Goal: Check status: Check status

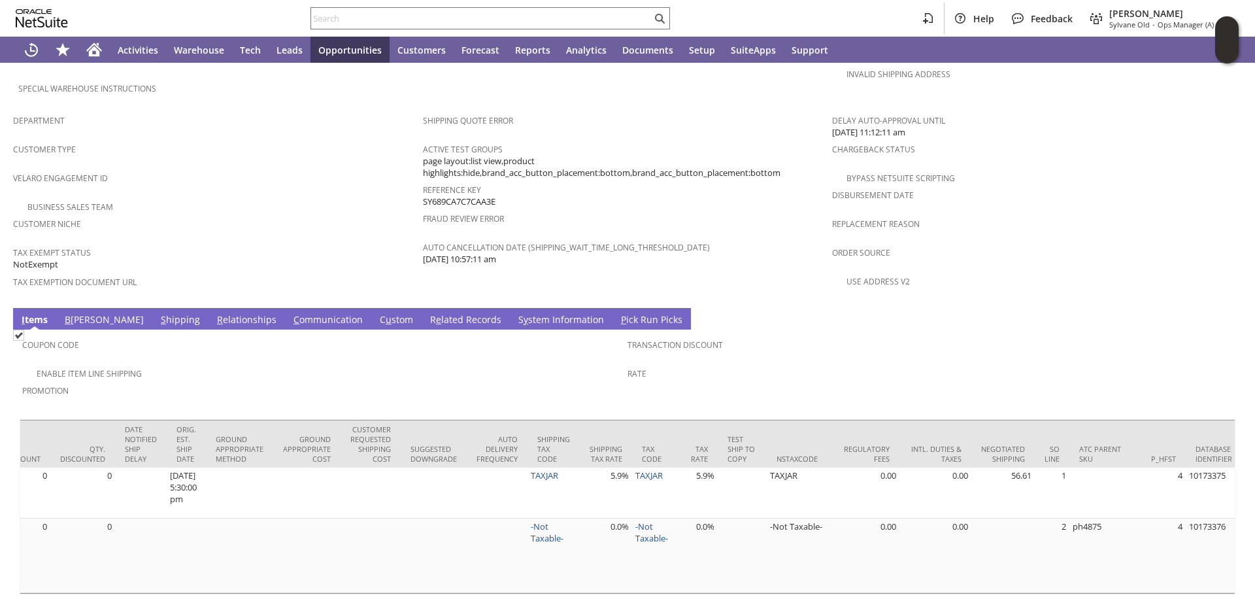
scroll to position [0, 2020]
click at [158, 313] on link "S hipping" at bounding box center [181, 320] width 46 height 14
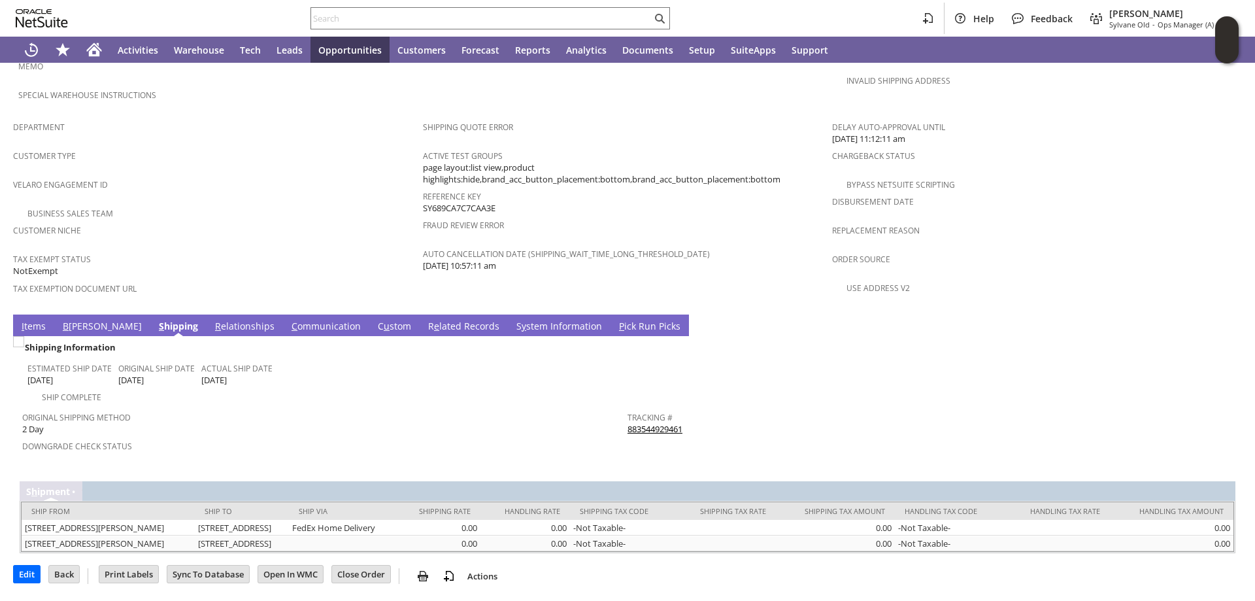
scroll to position [780, 0]
click at [346, 23] on input "text" at bounding box center [481, 18] width 341 height 16
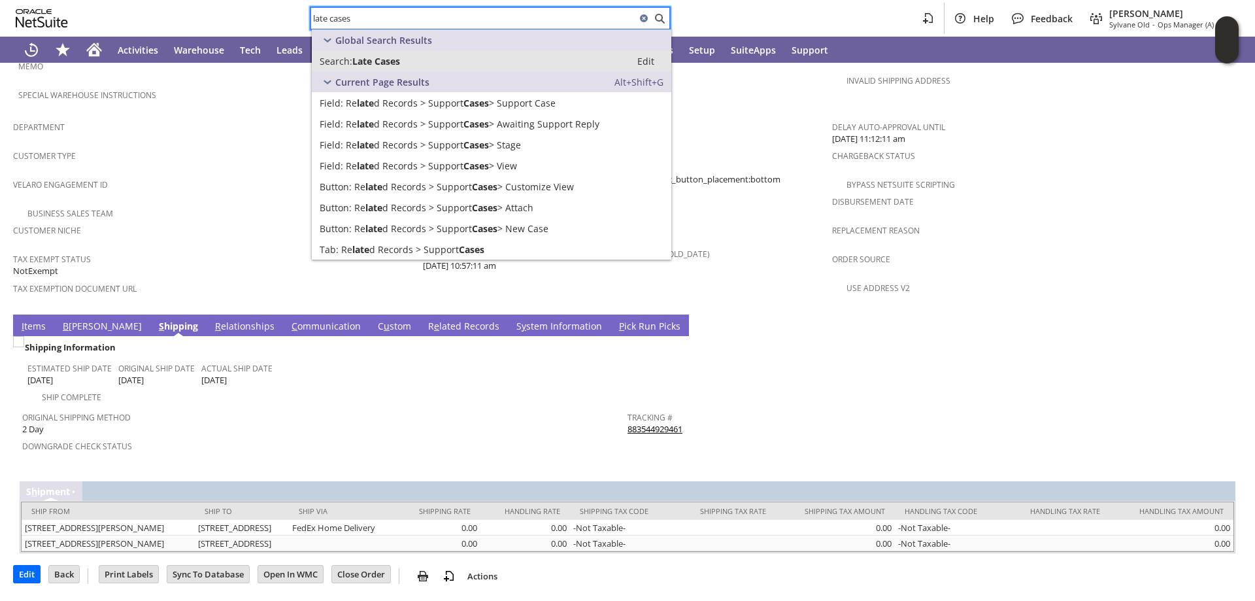
type input "late cases"
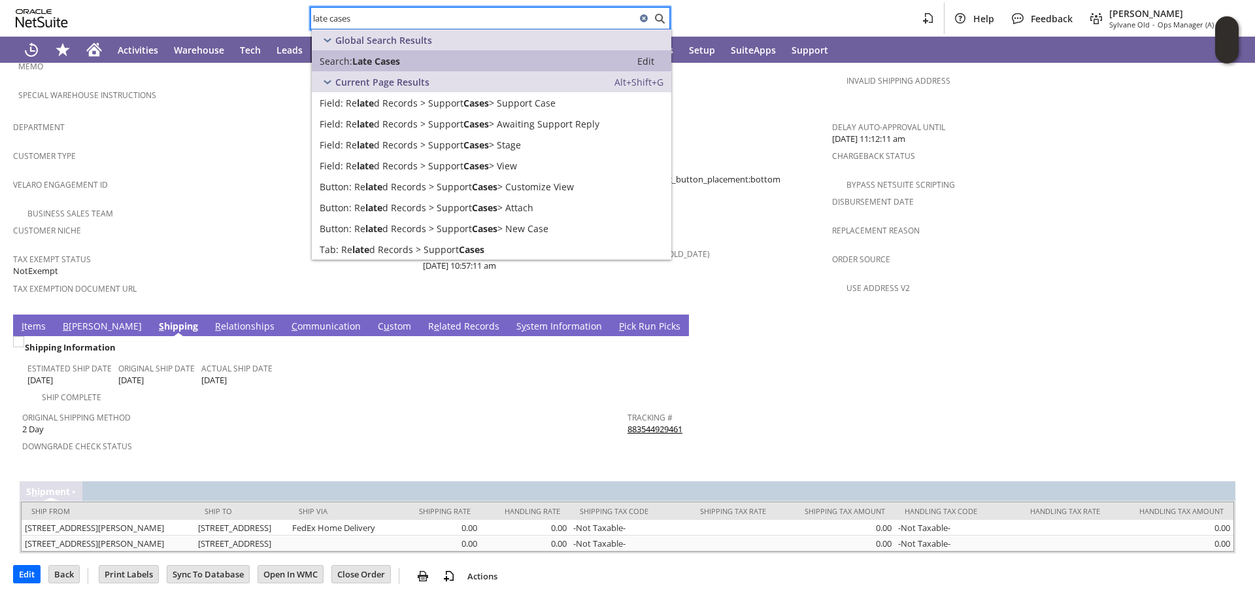
click at [409, 61] on div "Search: Late Cases" at bounding box center [471, 61] width 303 height 12
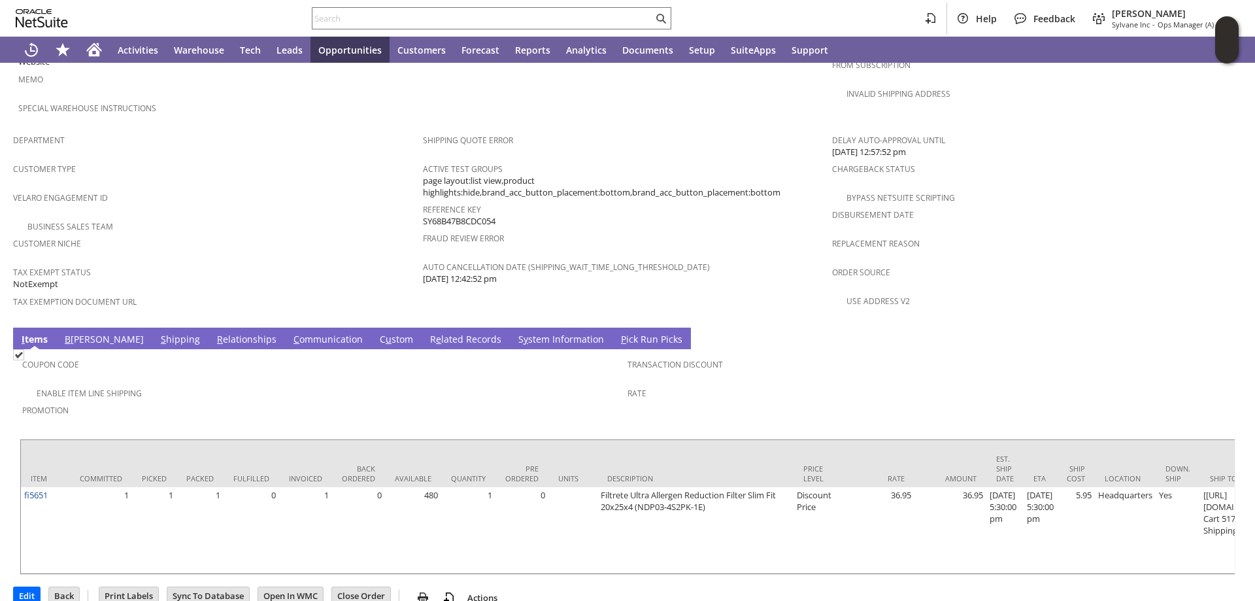
scroll to position [766, 0]
click at [400, 159] on span "Customer Type" at bounding box center [214, 166] width 403 height 15
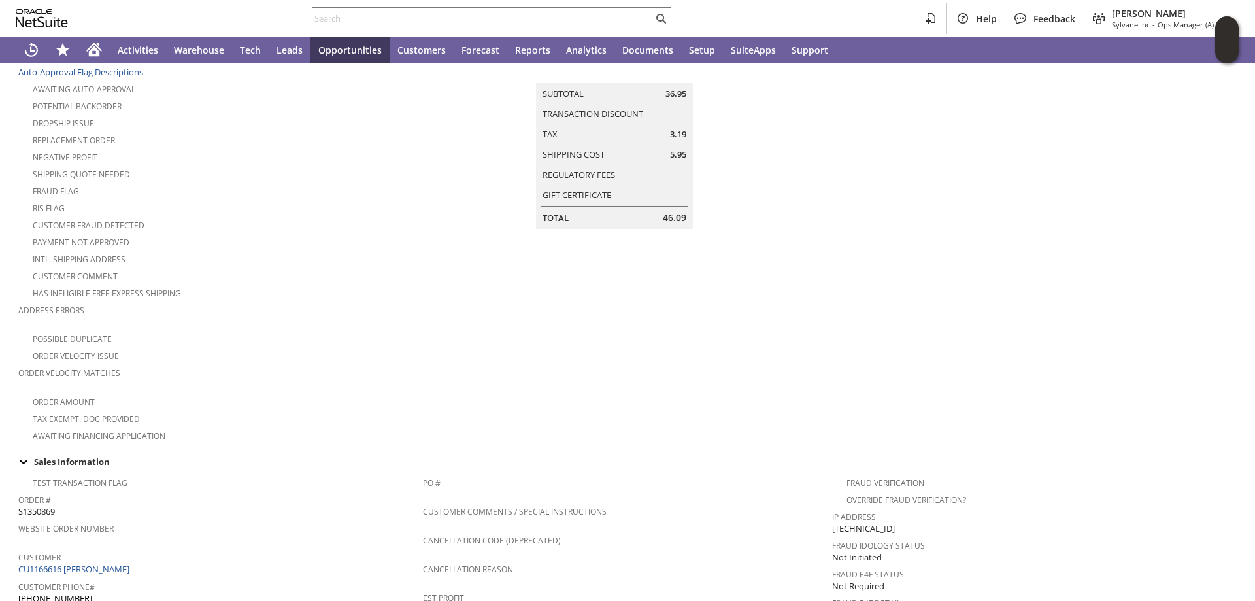
scroll to position [0, 0]
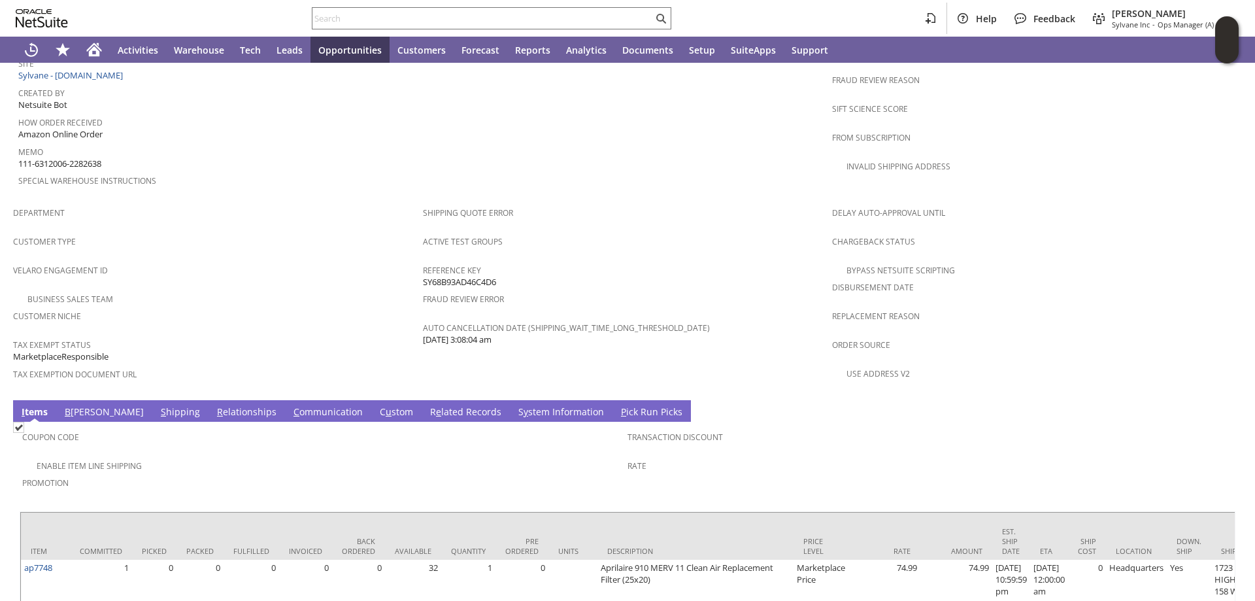
scroll to position [742, 0]
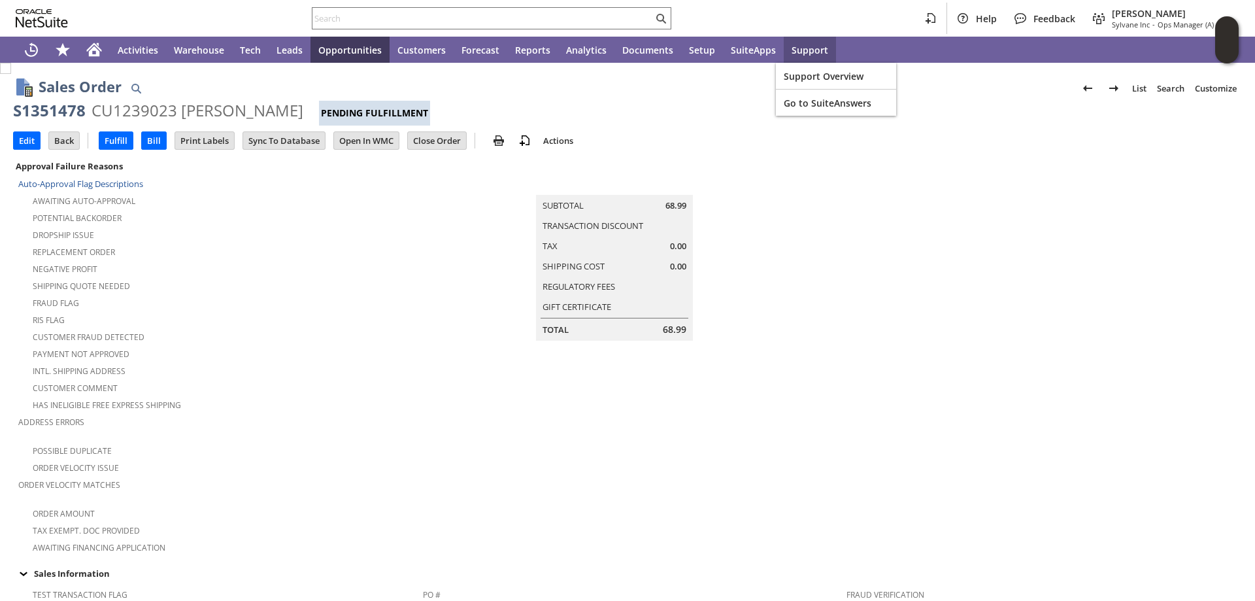
scroll to position [719, 0]
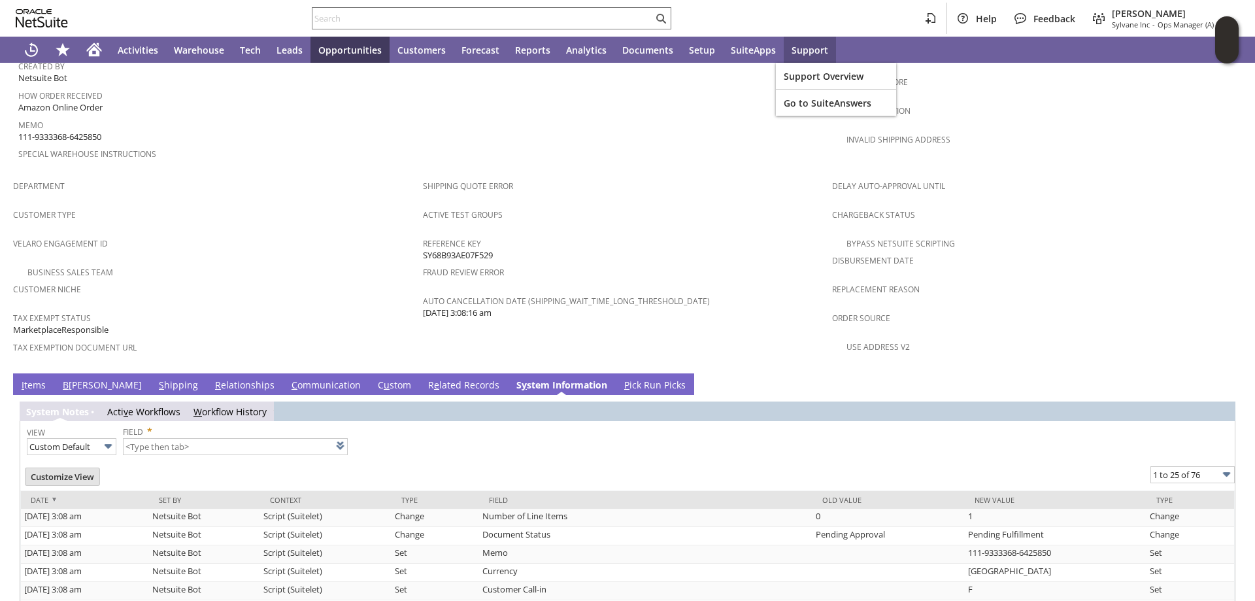
click at [32, 379] on link "I tems" at bounding box center [33, 386] width 31 height 14
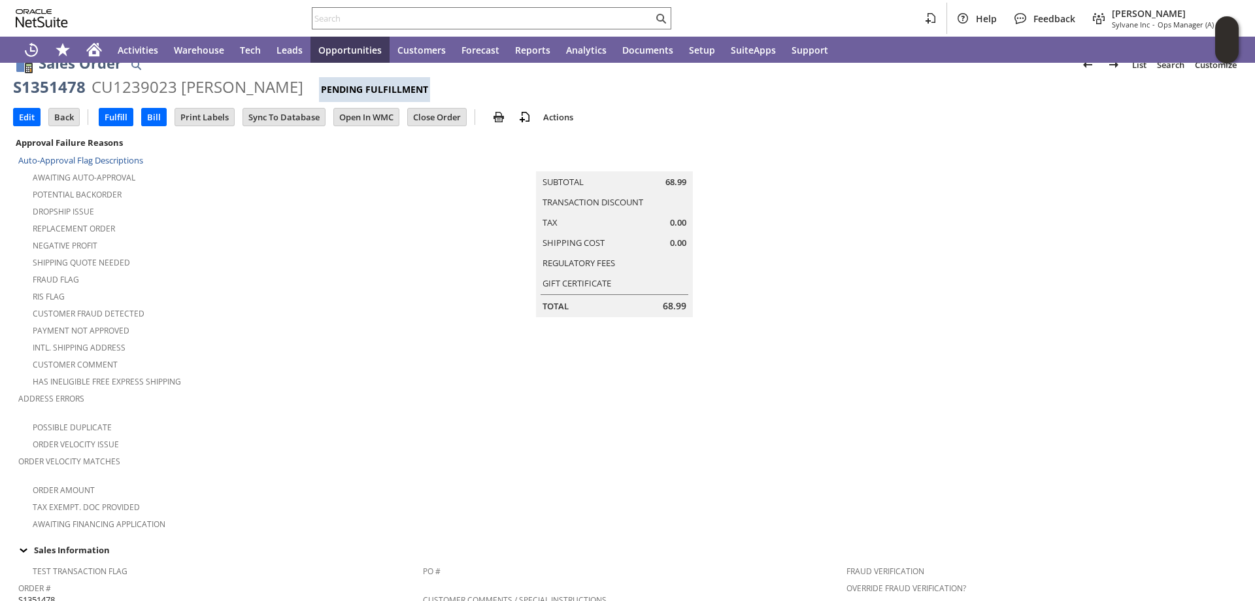
scroll to position [0, 0]
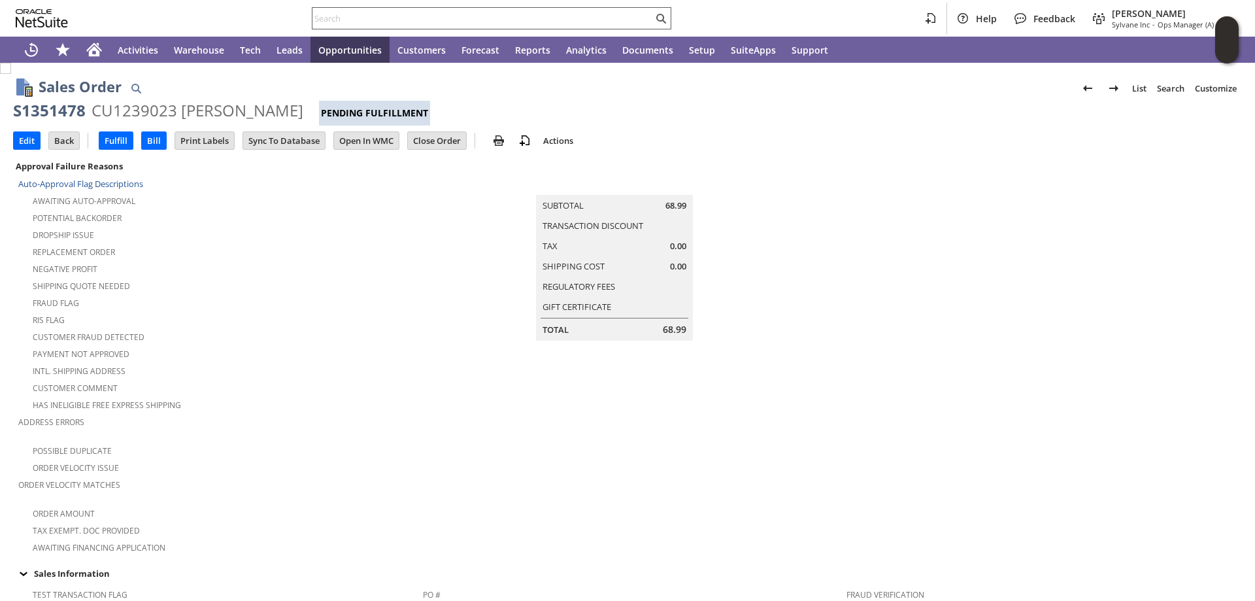
click at [342, 17] on input "text" at bounding box center [483, 18] width 341 height 16
paste input "200013492428351"
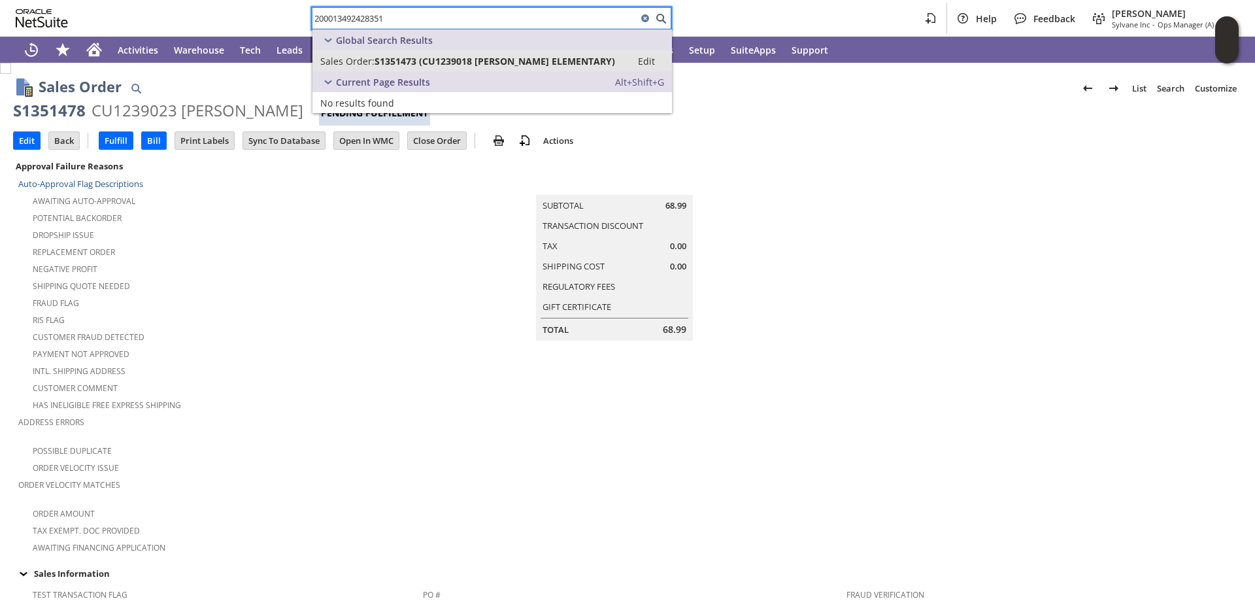
type input "200013492428351"
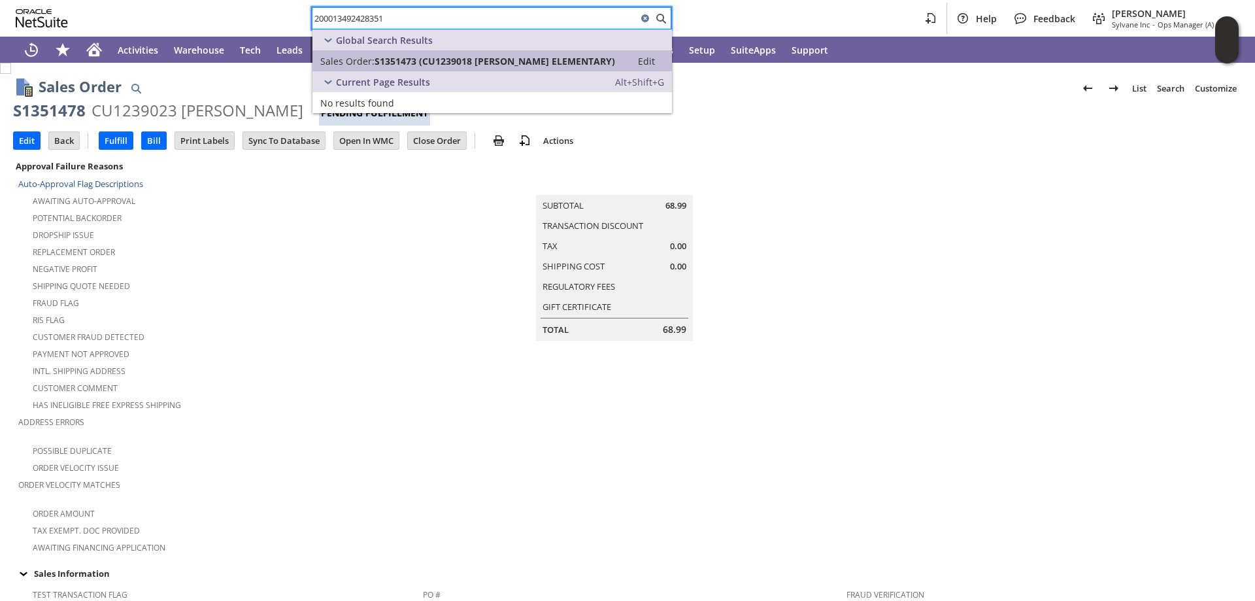
click at [374, 61] on span "Sales Order:" at bounding box center [347, 61] width 54 height 12
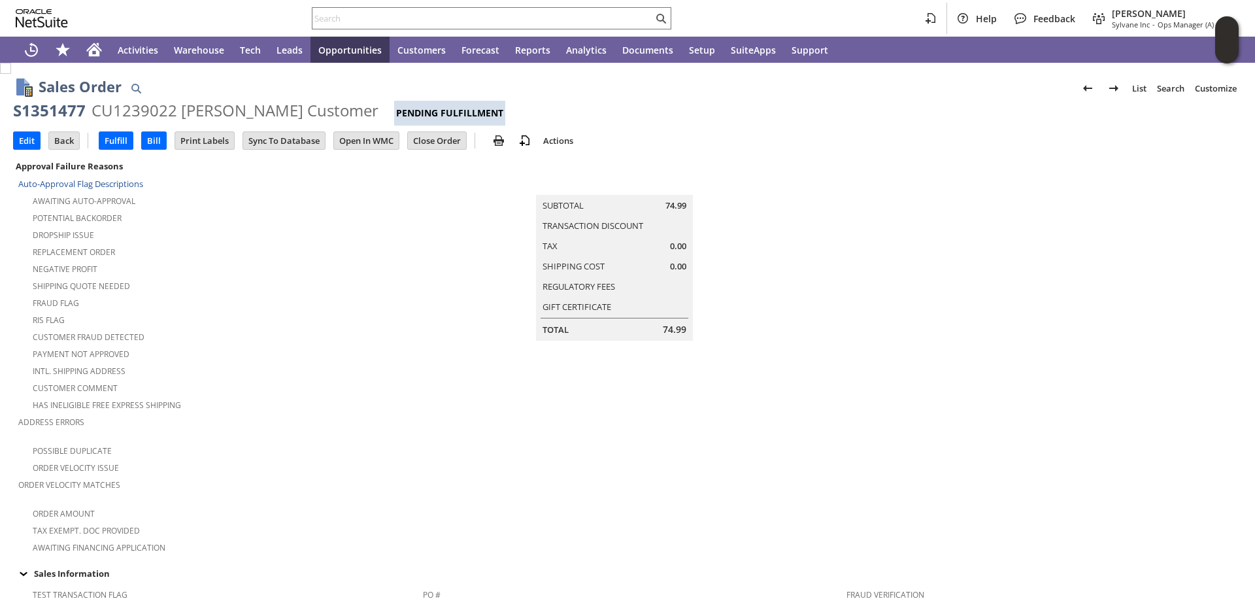
scroll to position [742, 0]
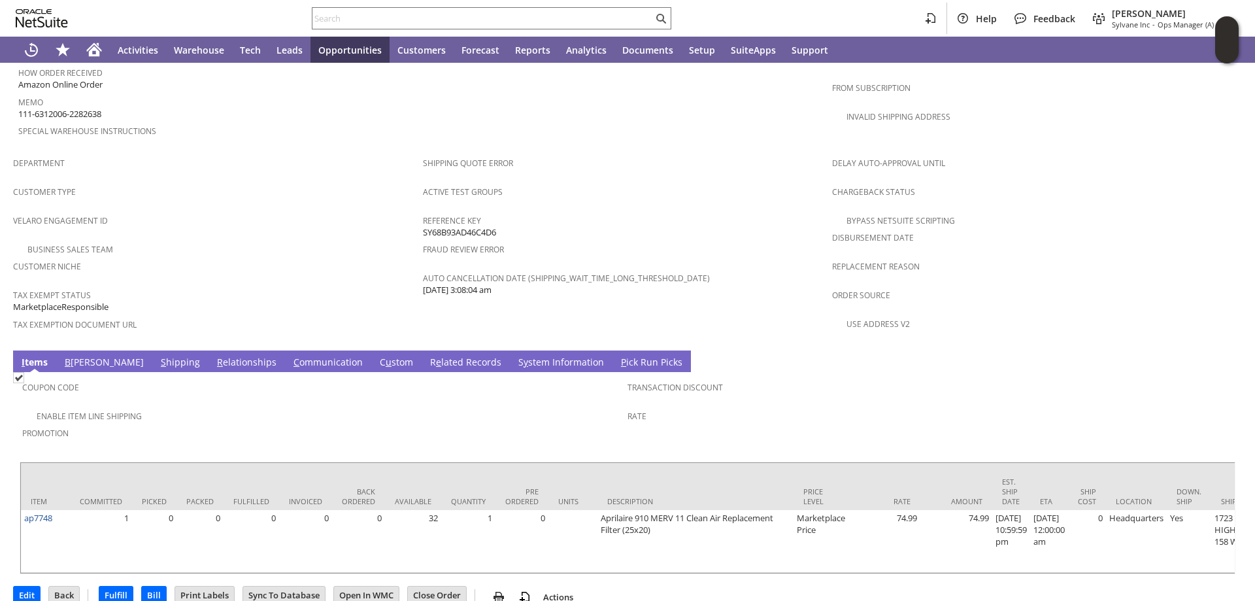
drag, startPoint x: 113, startPoint y: 91, endPoint x: 20, endPoint y: 93, distance: 93.5
click at [20, 93] on div "Memo 111-6312006-2282638" at bounding box center [217, 106] width 398 height 27
copy span "111-6312006-2282638"
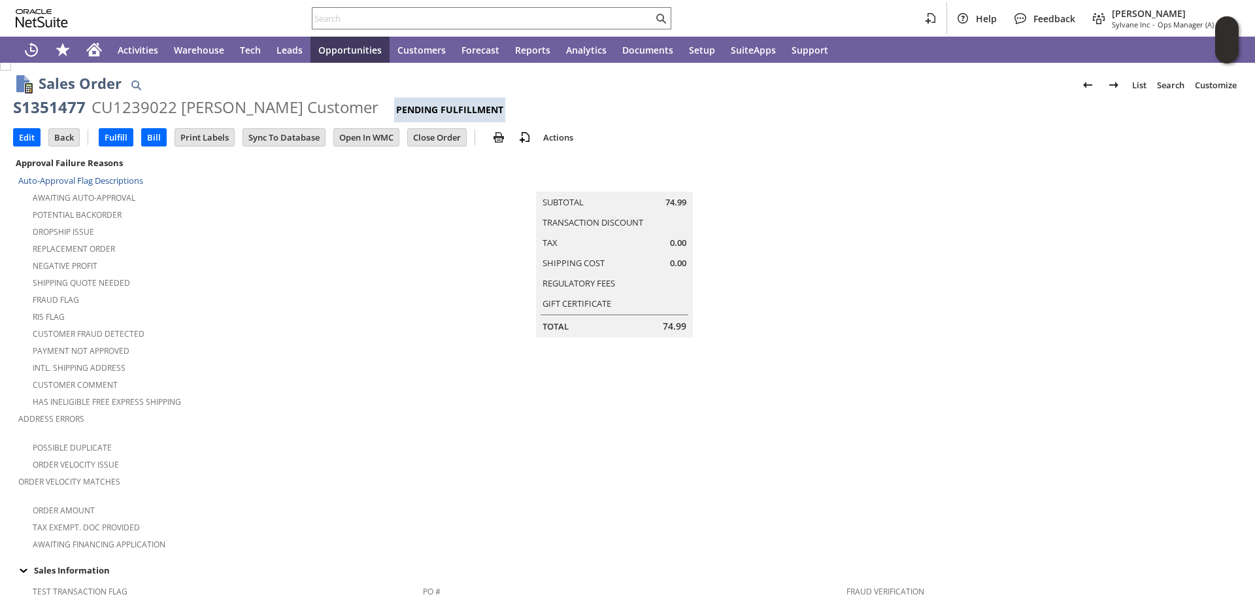
scroll to position [0, 0]
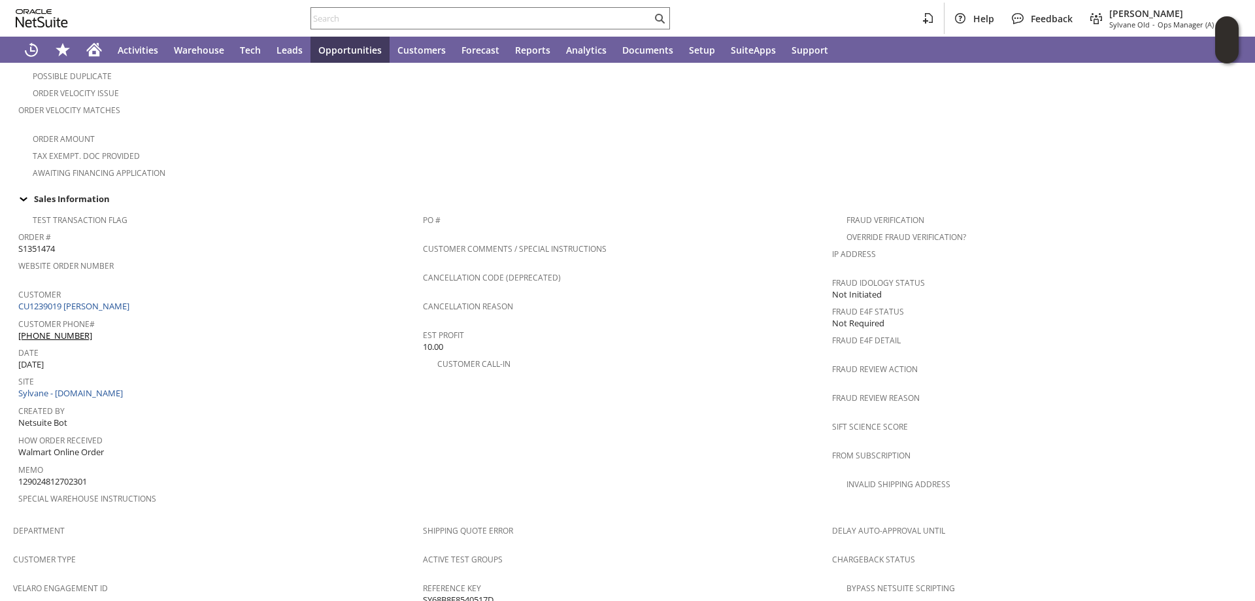
scroll to position [392, 0]
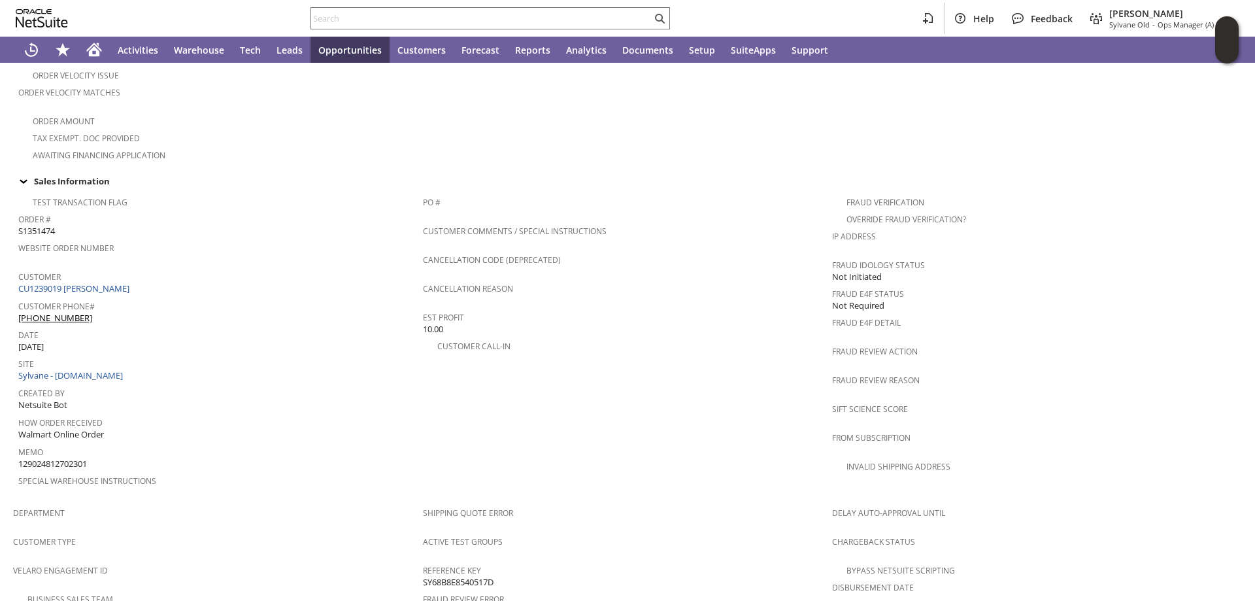
click at [65, 458] on span "129024812702301" at bounding box center [52, 464] width 69 height 12
copy span "129024812702301"
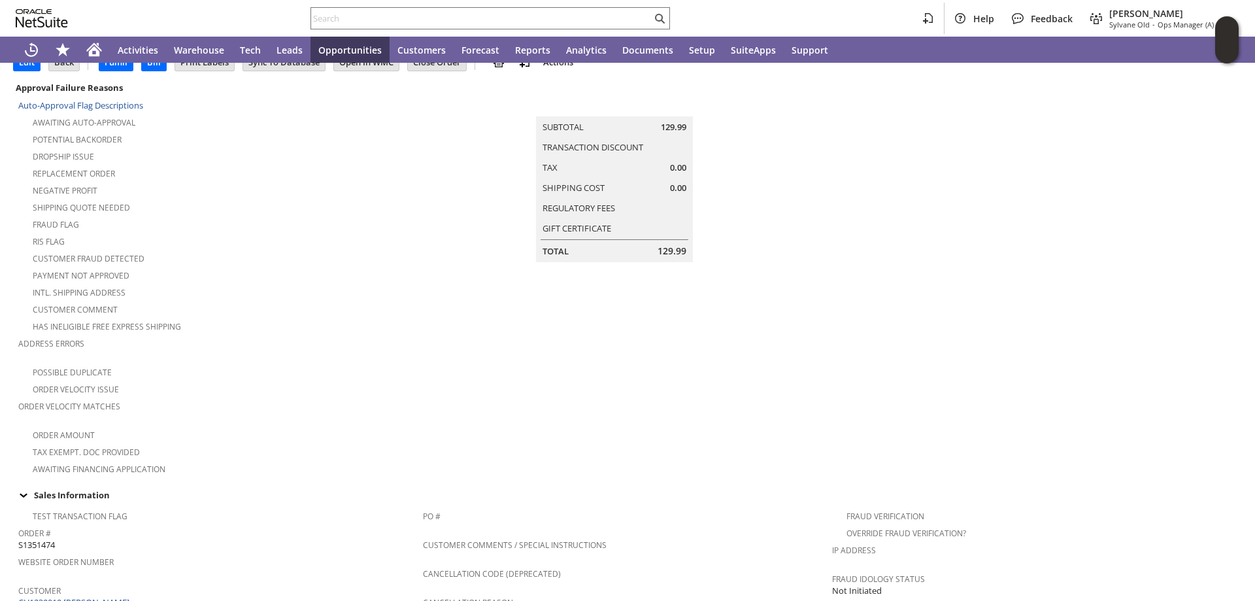
scroll to position [0, 0]
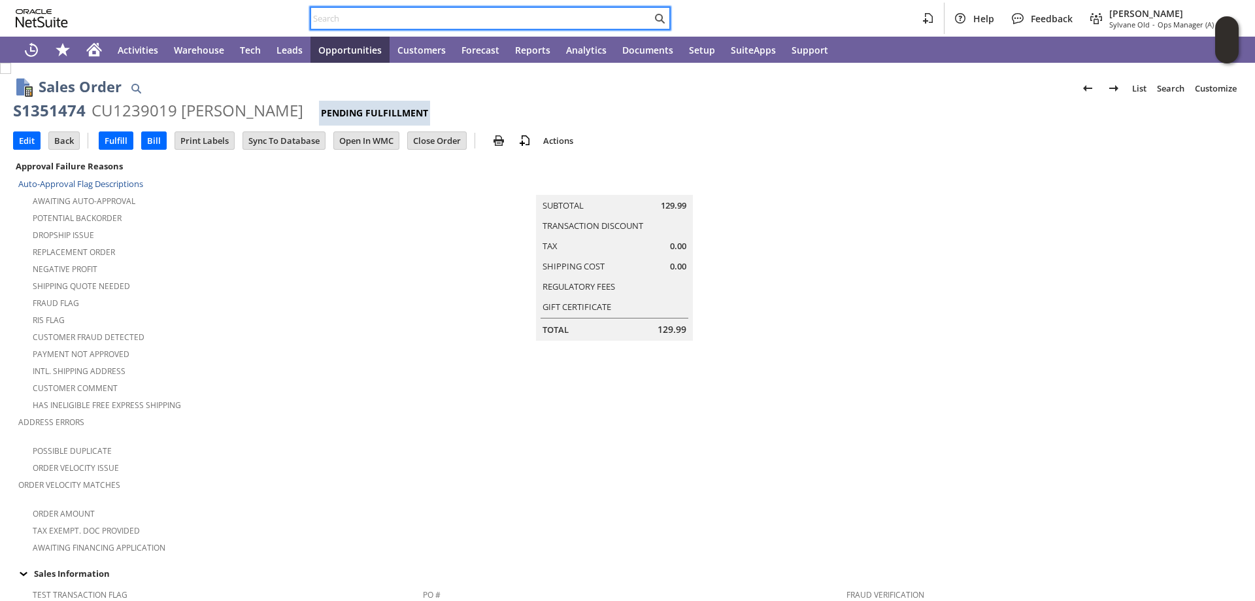
click at [363, 18] on input "text" at bounding box center [481, 18] width 341 height 16
paste input "200013845834767"
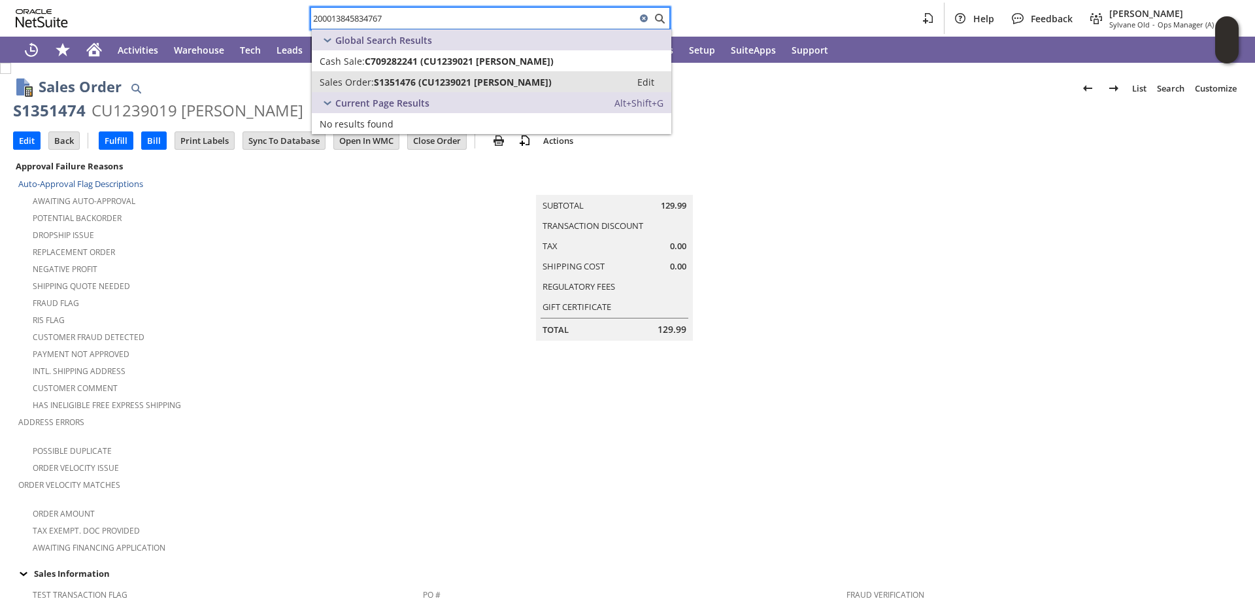
type input "200013845834767"
click at [387, 80] on span "S1351476 (CU1239021 [PERSON_NAME])" at bounding box center [463, 82] width 178 height 12
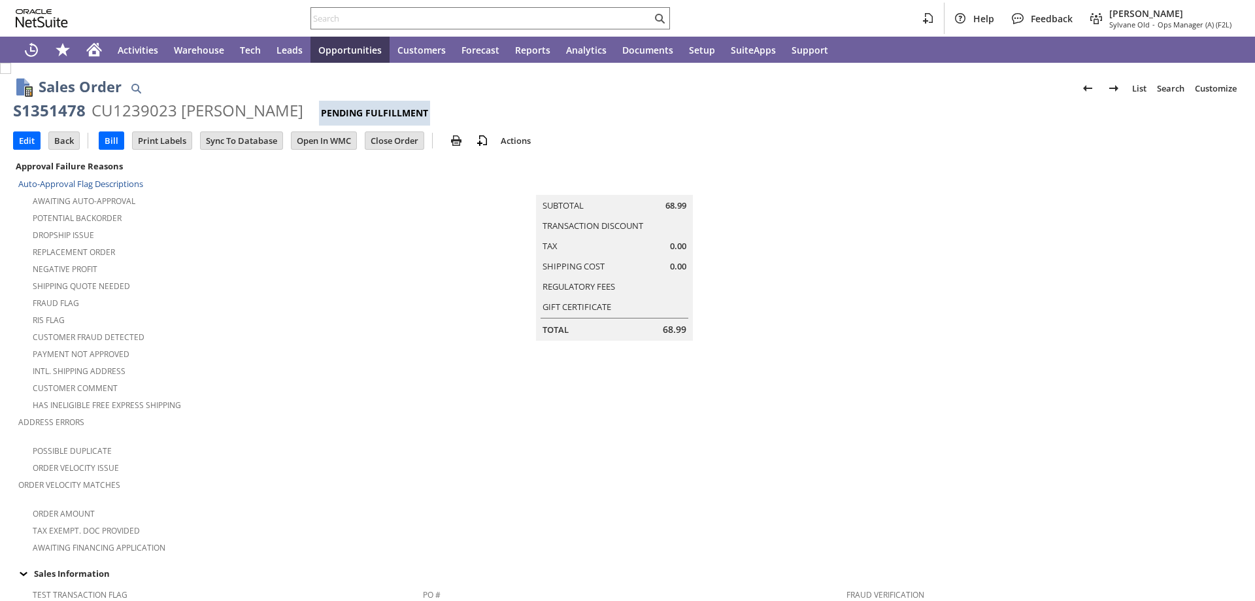
scroll to position [523, 0]
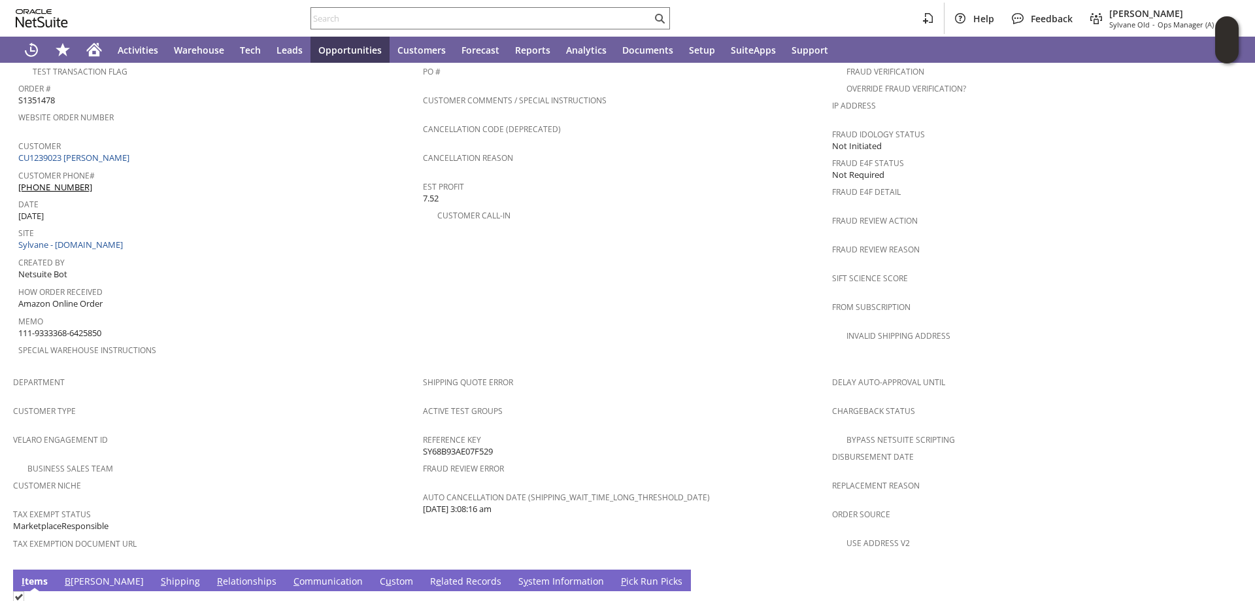
drag, startPoint x: 114, startPoint y: 311, endPoint x: 18, endPoint y: 309, distance: 96.1
click at [18, 312] on div "Memo 111-9333368-6425850" at bounding box center [217, 325] width 398 height 27
copy span "111-9333368-6425850"
click at [328, 282] on span "How Order Received" at bounding box center [217, 289] width 398 height 15
drag, startPoint x: 102, startPoint y: 310, endPoint x: 247, endPoint y: 286, distance: 146.4
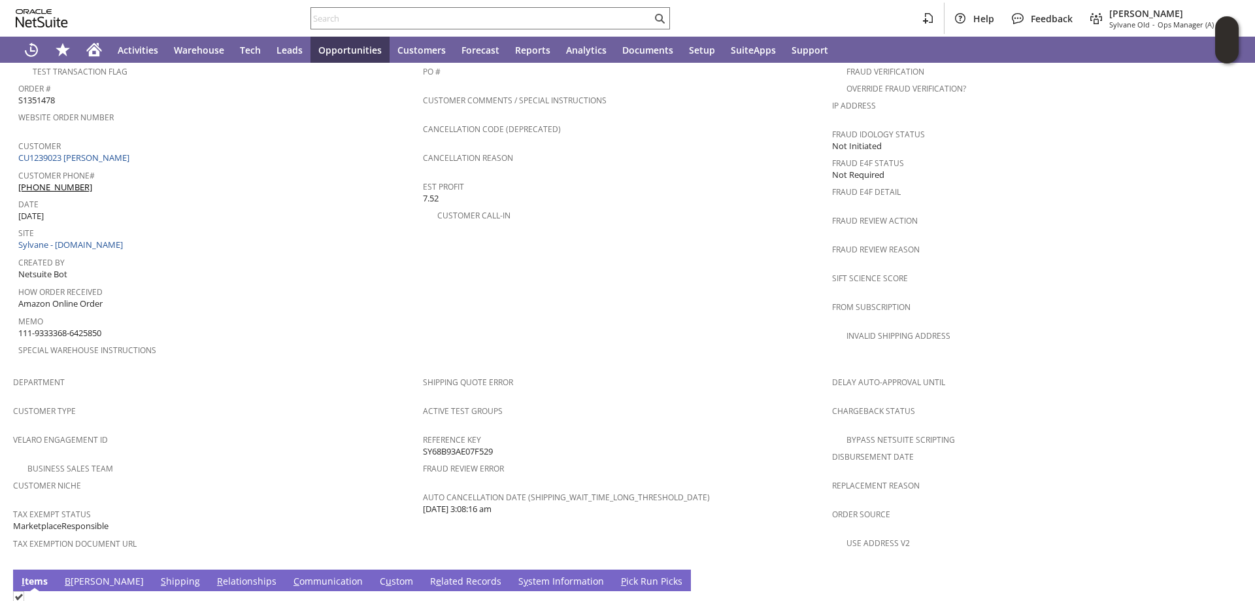
click at [17, 313] on td "Test Transaction Flag Order # S1351478 Website Order Number Customer CU1239023 …" at bounding box center [218, 214] width 410 height 311
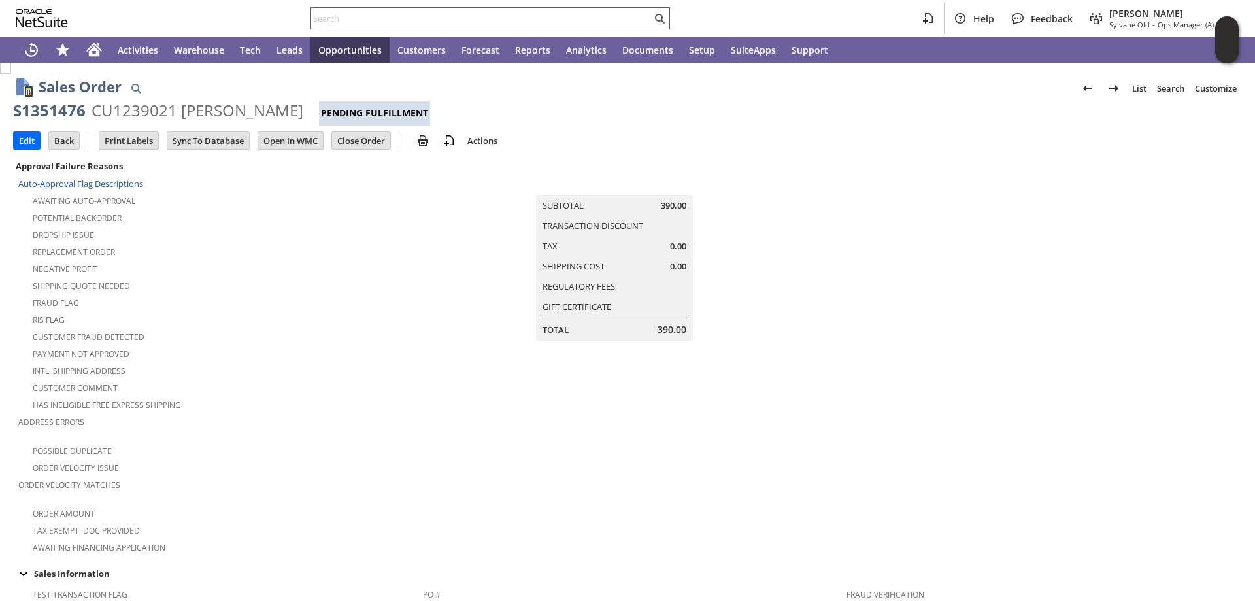
click at [374, 13] on input "text" at bounding box center [481, 18] width 341 height 16
paste input "200013602240897"
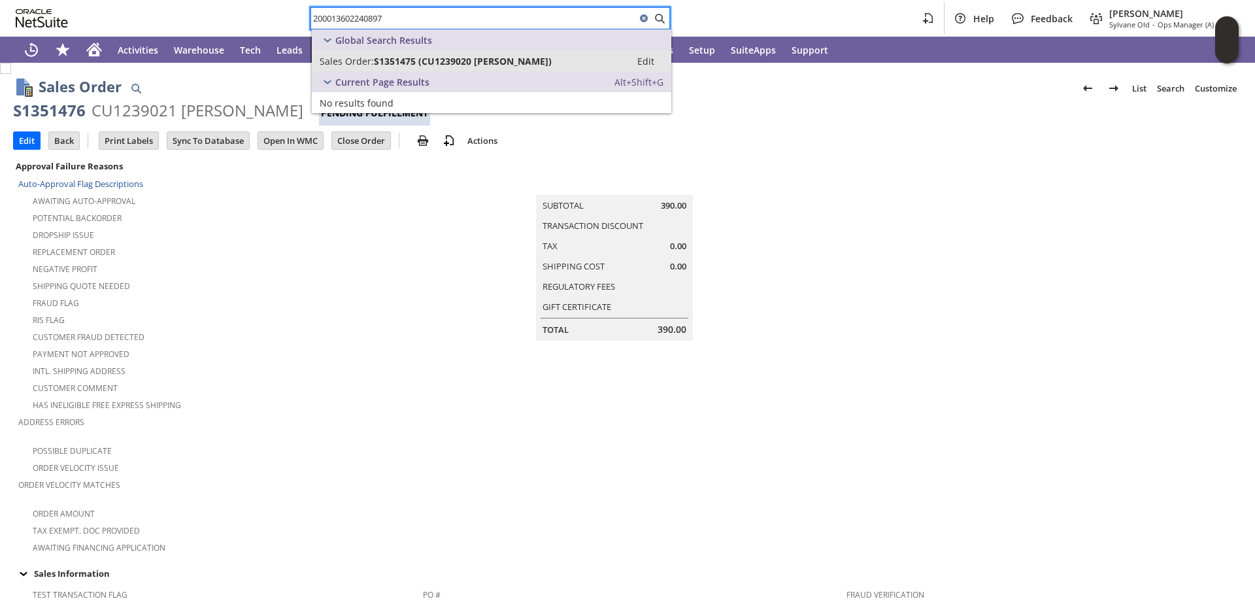
type input "200013602240897"
click at [405, 65] on span "S1351475 (CU1239020 gene walters)" at bounding box center [463, 61] width 178 height 12
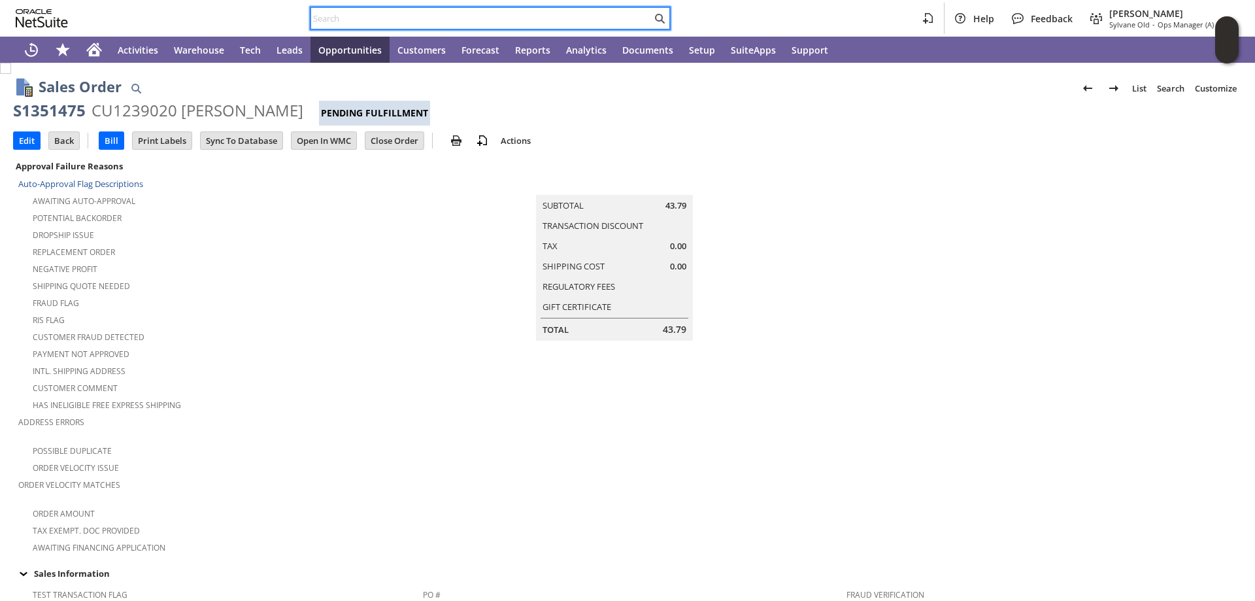
click at [353, 17] on input "text" at bounding box center [481, 18] width 341 height 16
paste input "200013845834767"
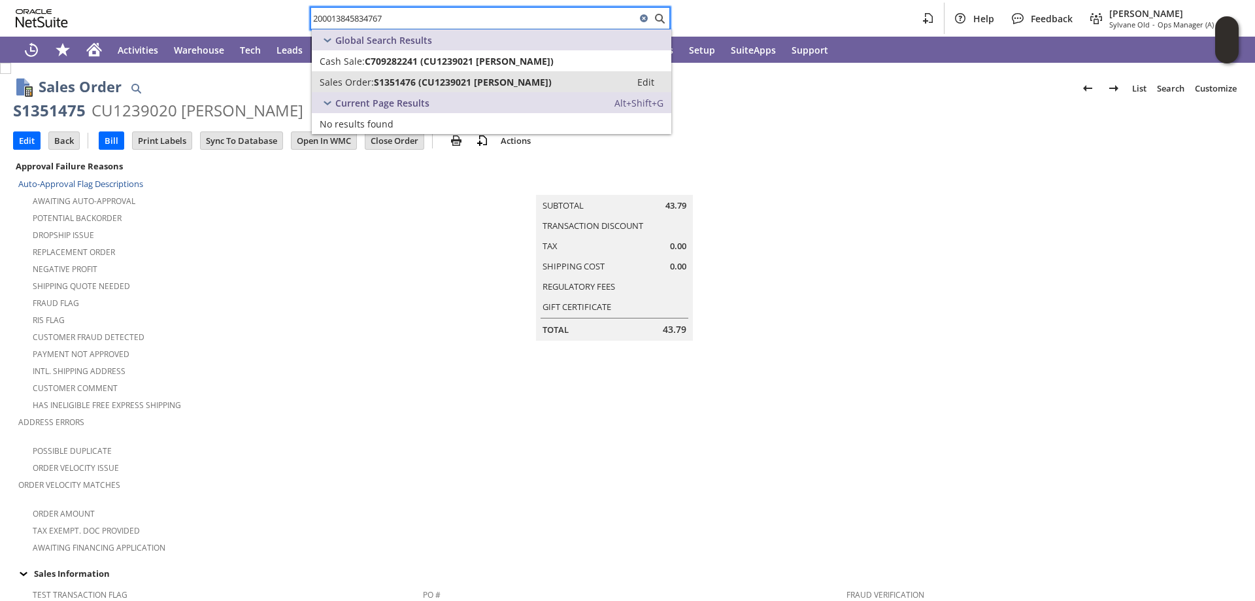
type input "200013845834767"
click at [384, 80] on span "S1351476 (CU1239021 luis magana)" at bounding box center [463, 82] width 178 height 12
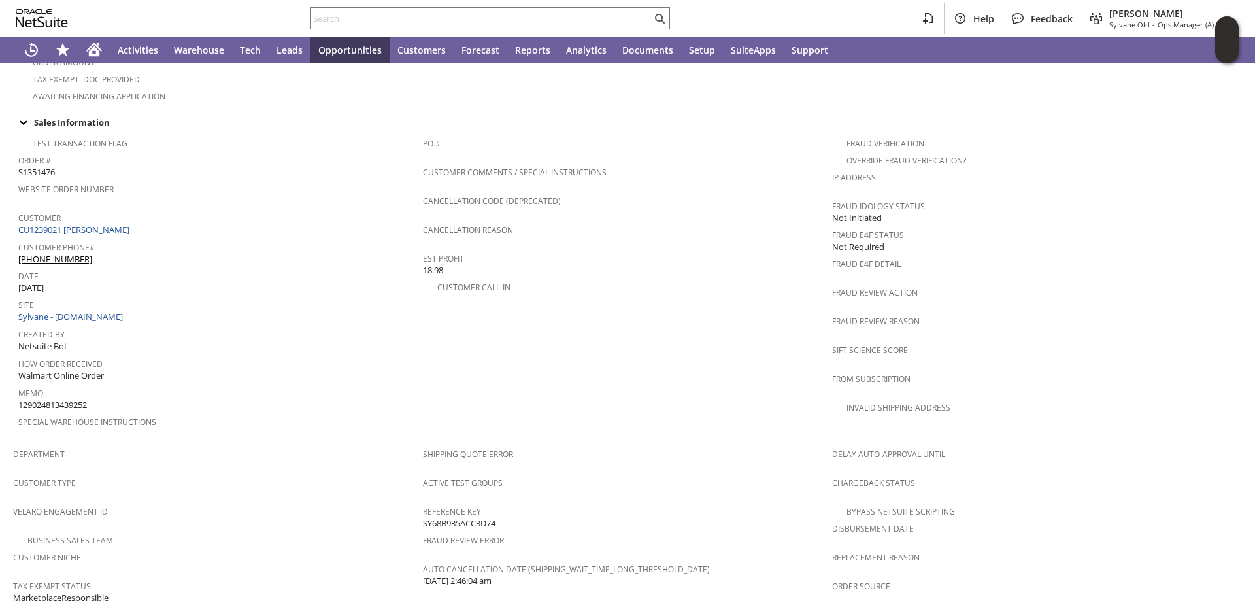
scroll to position [458, 0]
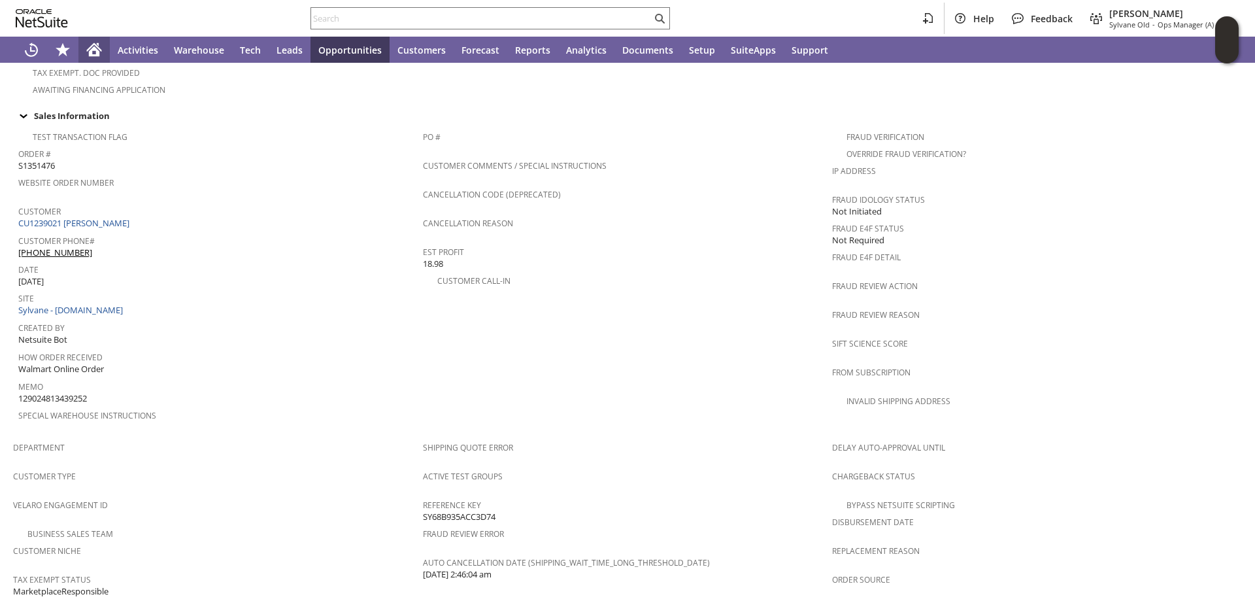
drag, startPoint x: 94, startPoint y: 50, endPoint x: 127, endPoint y: 46, distance: 33.7
click at [94, 50] on icon "Home" at bounding box center [94, 51] width 10 height 10
